Goal: Task Accomplishment & Management: Manage account settings

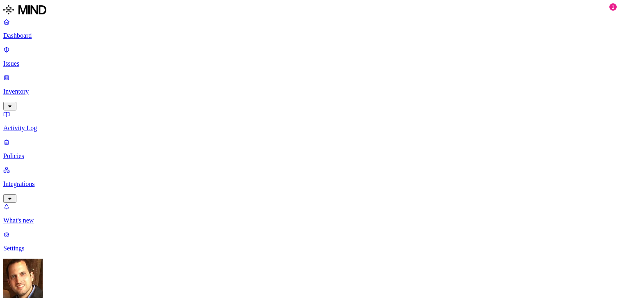
scroll to position [42, 0]
click at [13, 196] on icon "button" at bounding box center [10, 198] width 7 height 5
click at [67, 300] on p "What's new" at bounding box center [309, 303] width 613 height 7
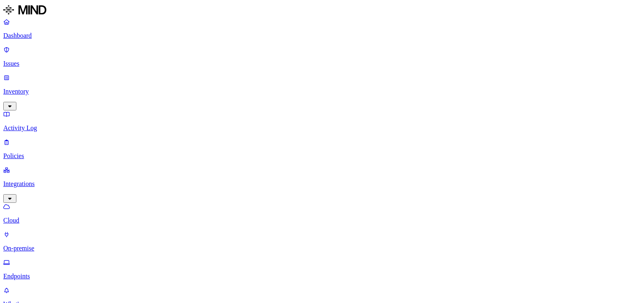
click at [44, 31] on link "Dashboard" at bounding box center [309, 28] width 613 height 21
click at [74, 252] on p "Settings" at bounding box center [309, 247] width 613 height 7
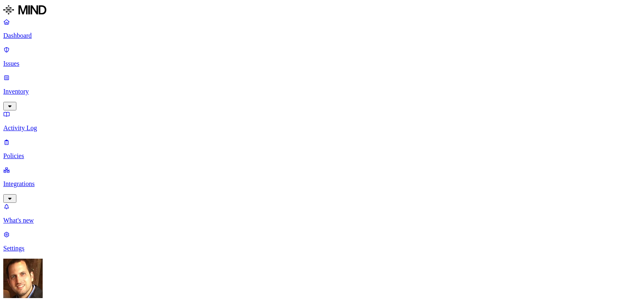
drag, startPoint x: 367, startPoint y: 83, endPoint x: 375, endPoint y: 82, distance: 7.9
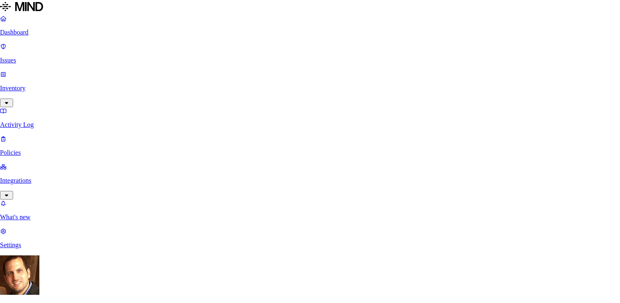
type input "Test"
